Goal: Information Seeking & Learning: Understand process/instructions

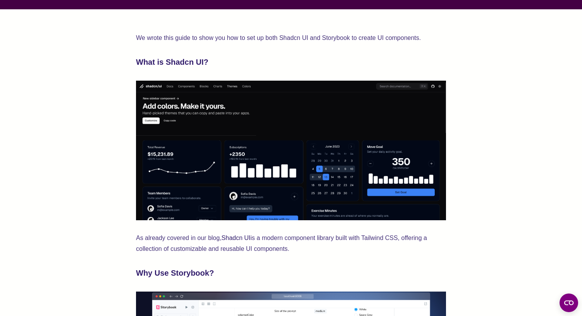
scroll to position [243, 0]
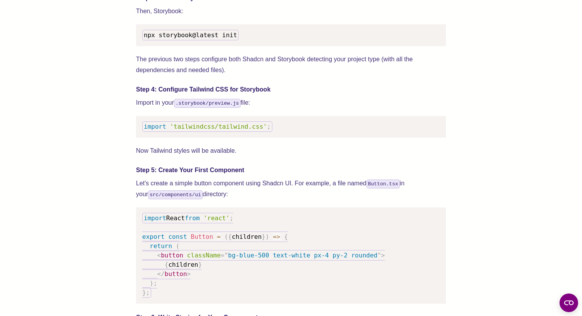
scroll to position [925, 0]
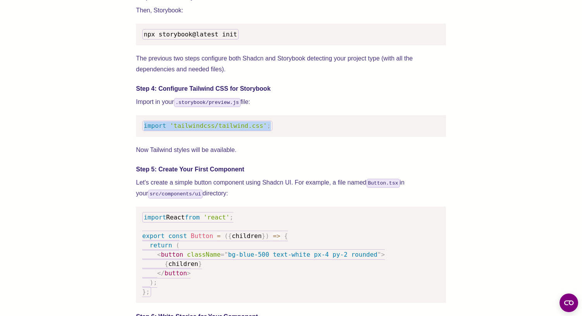
drag, startPoint x: 145, startPoint y: 136, endPoint x: 270, endPoint y: 132, distance: 125.2
click at [270, 131] on code "import 'tailwindcss/tailwind.css' ;" at bounding box center [207, 125] width 130 height 10
copy code "import 'tailwindcss/tailwind.css' ;"
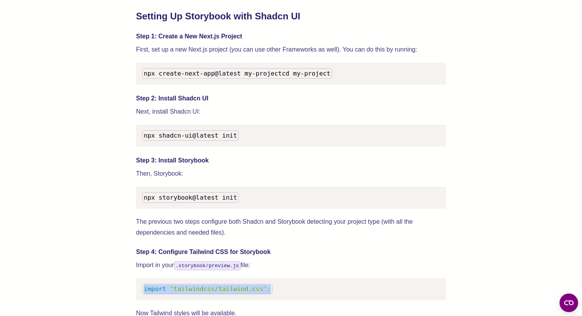
scroll to position [830, 0]
